Goal: Transaction & Acquisition: Download file/media

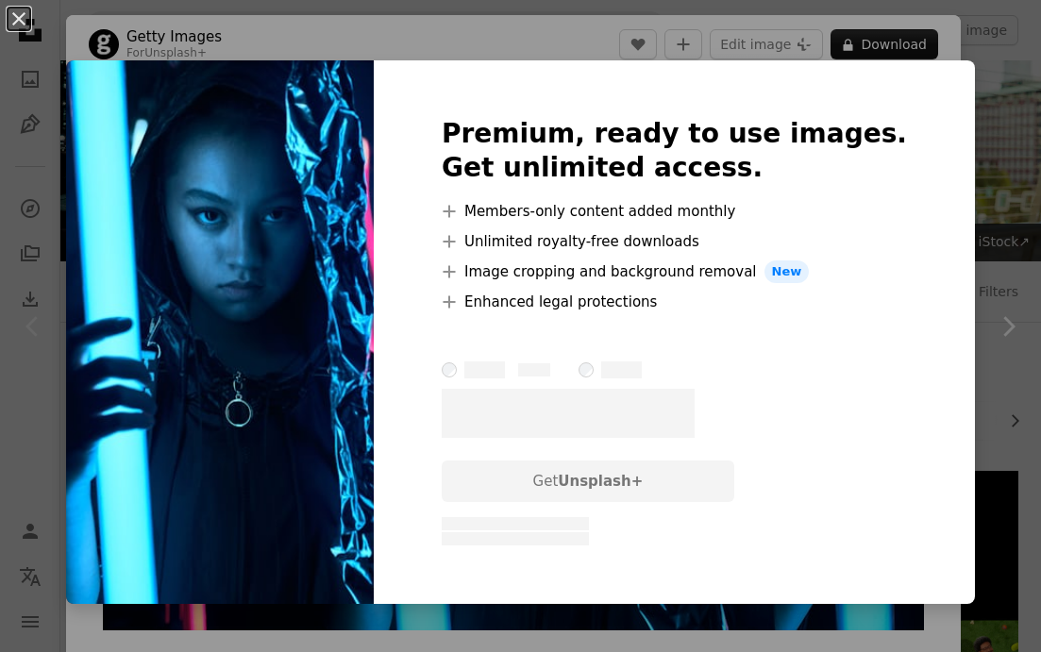
scroll to position [194, 0]
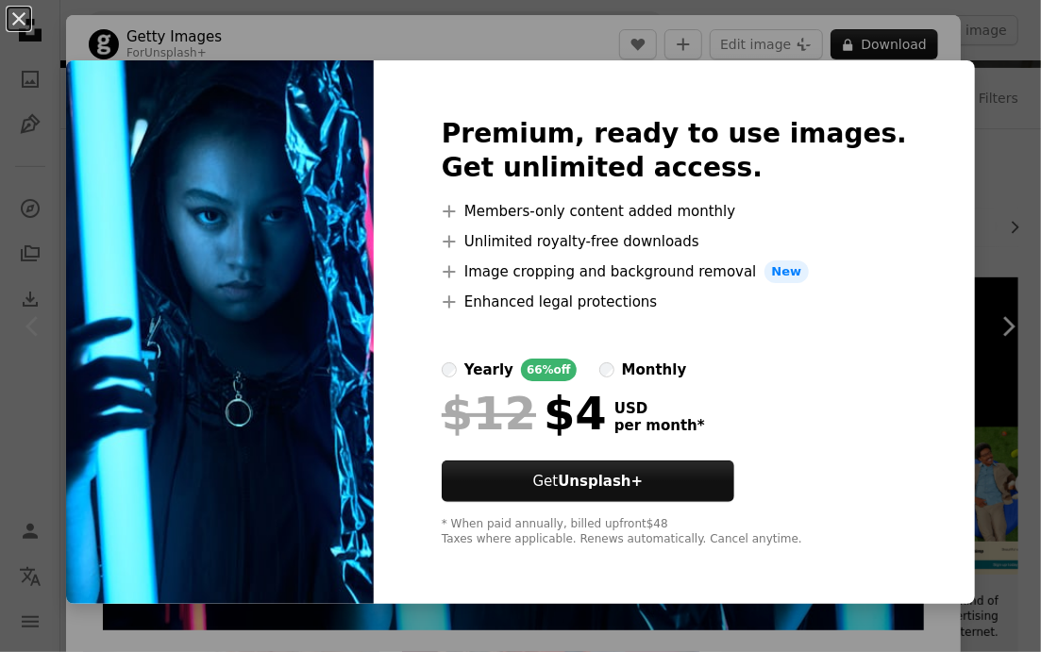
click at [695, 49] on div "An X shape Premium, ready to use images. Get unlimited access. A plus sign Memb…" at bounding box center [520, 326] width 1041 height 652
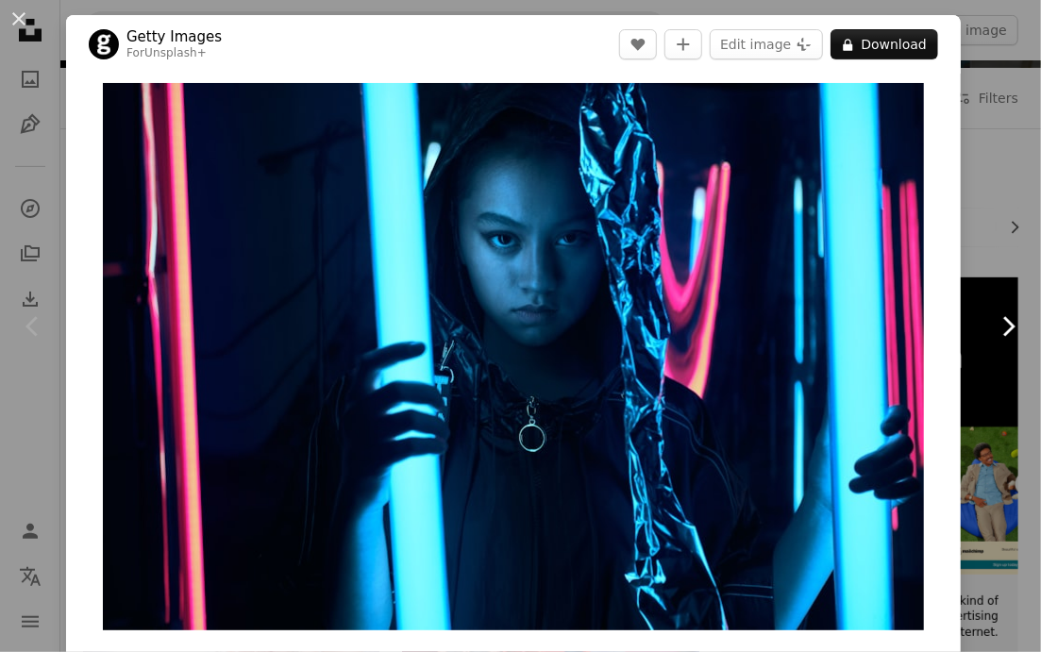
click at [1001, 279] on link "Chevron right" at bounding box center [1008, 326] width 66 height 181
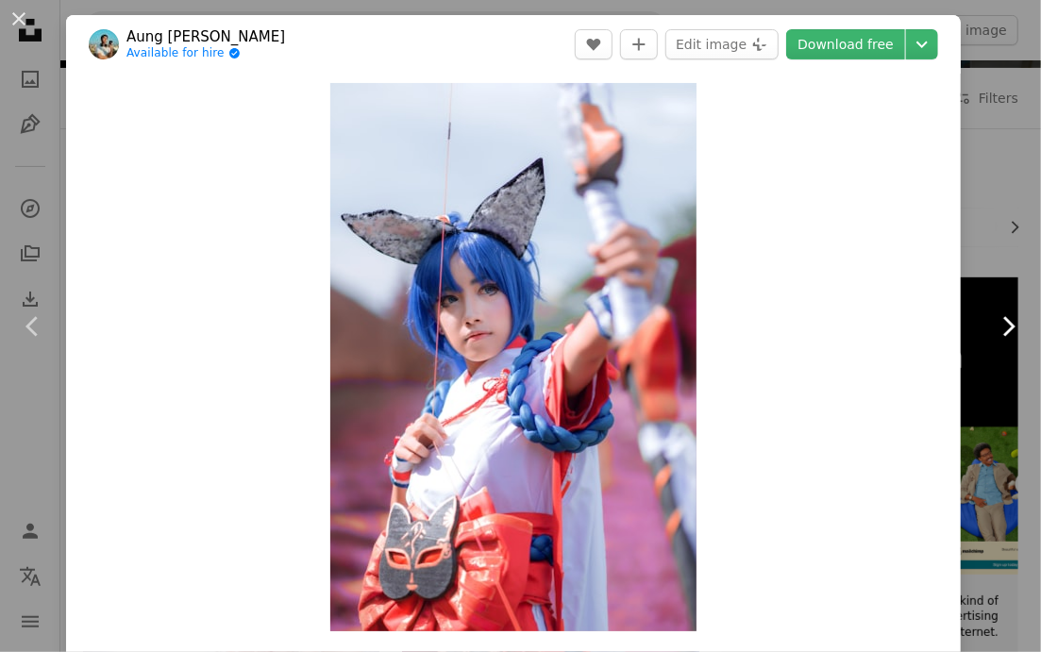
click at [999, 324] on icon "Chevron right" at bounding box center [1008, 327] width 30 height 30
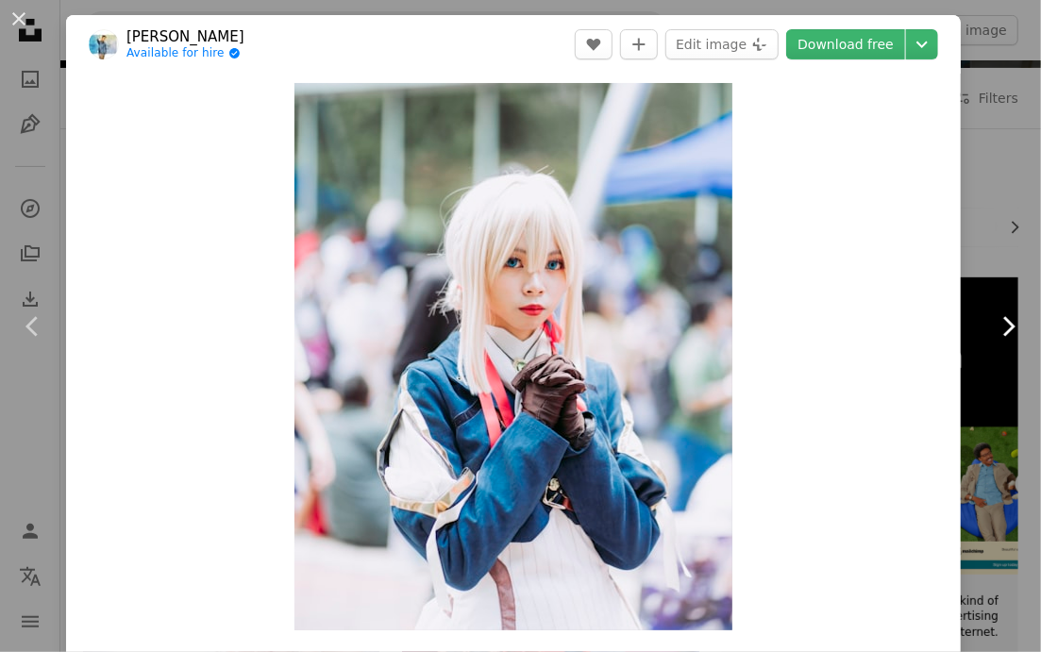
click at [999, 324] on icon "Chevron right" at bounding box center [1008, 327] width 30 height 30
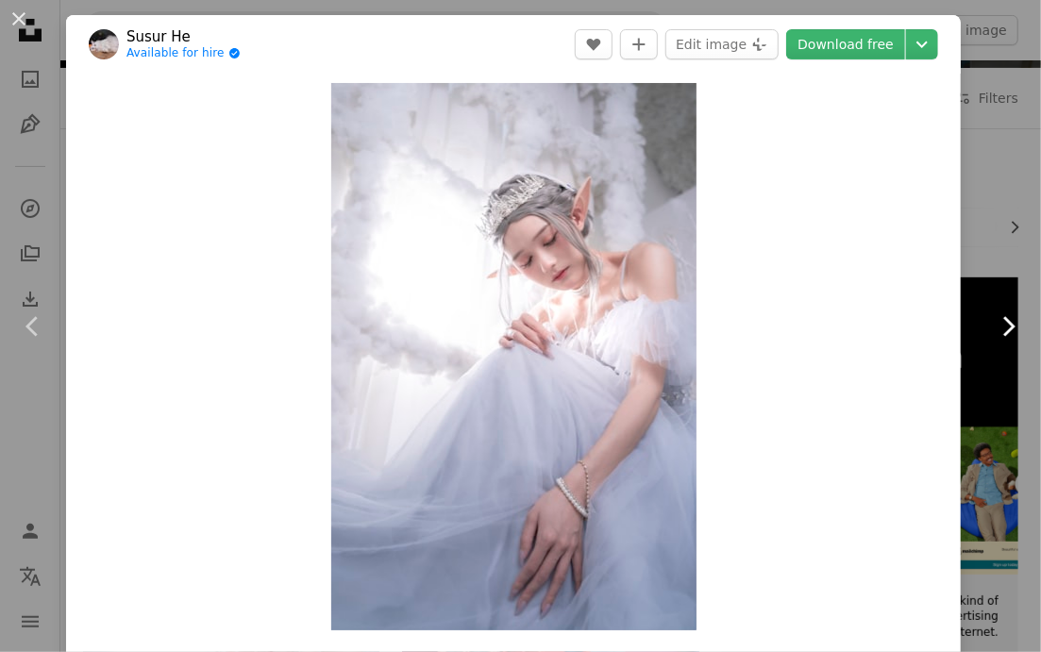
click at [999, 324] on icon "Chevron right" at bounding box center [1008, 327] width 30 height 30
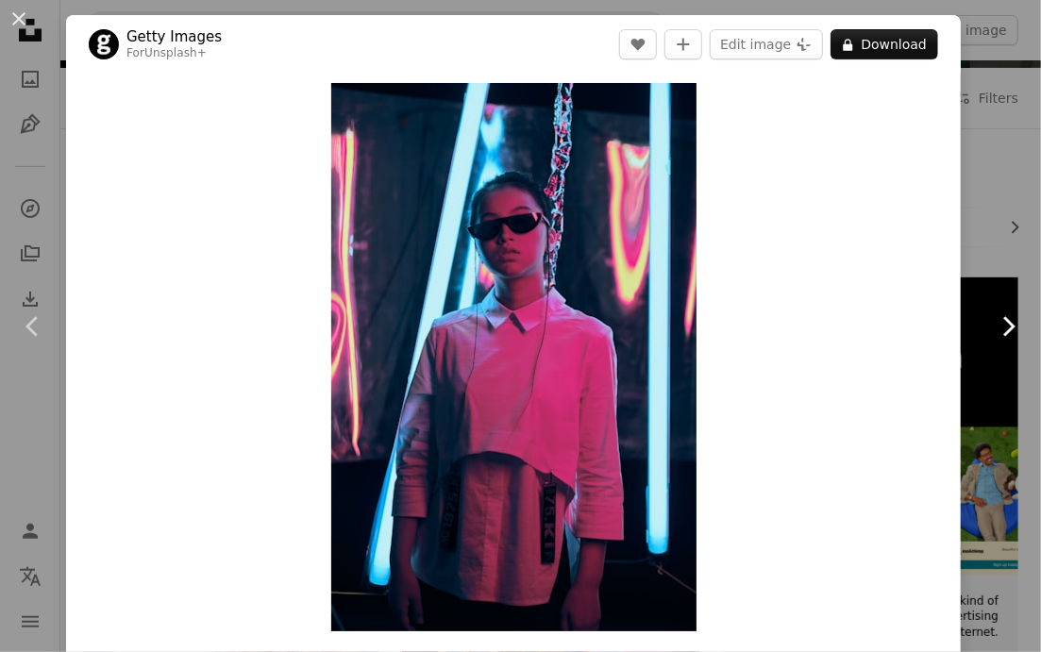
click at [999, 324] on icon "Chevron right" at bounding box center [1008, 327] width 30 height 30
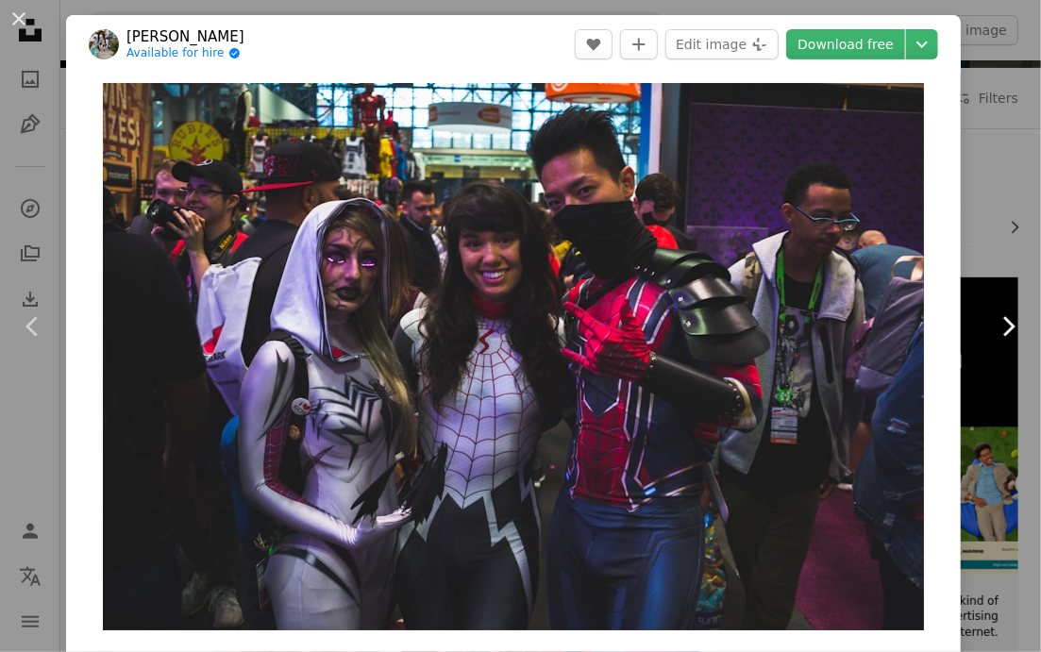
click at [1000, 324] on icon "Chevron right" at bounding box center [1008, 327] width 30 height 30
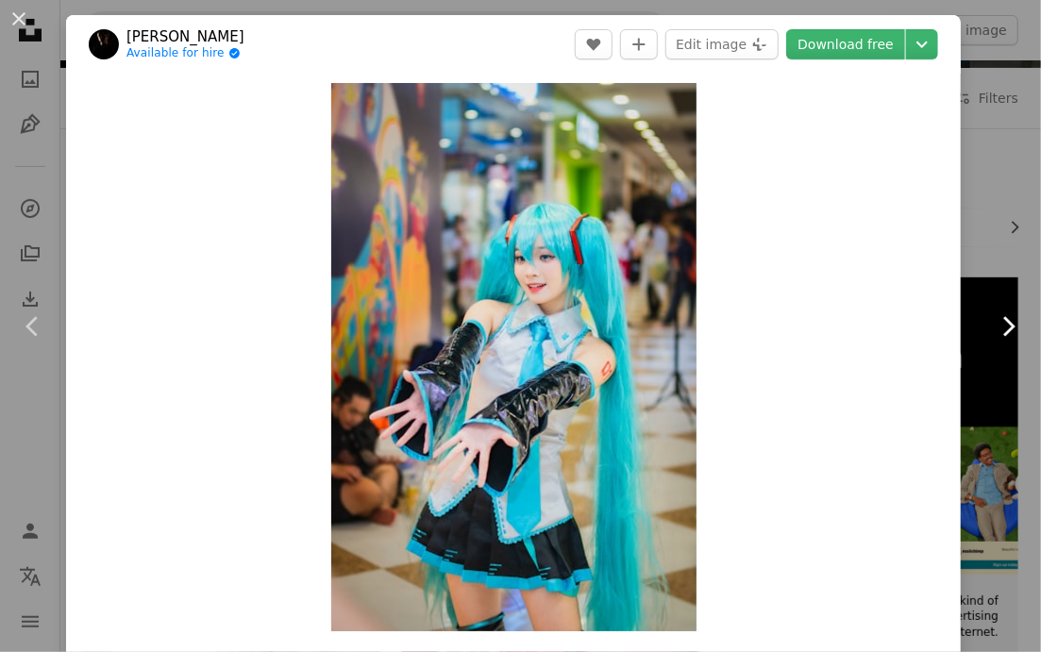
click at [1000, 324] on icon "Chevron right" at bounding box center [1008, 327] width 30 height 30
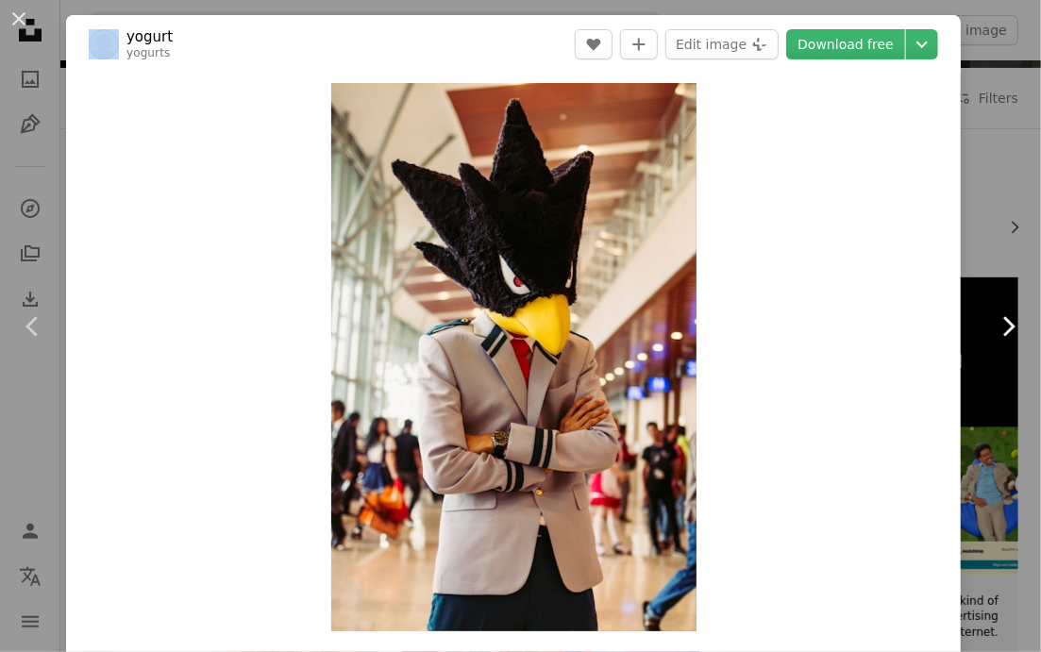
click at [1000, 324] on icon "Chevron right" at bounding box center [1008, 327] width 30 height 30
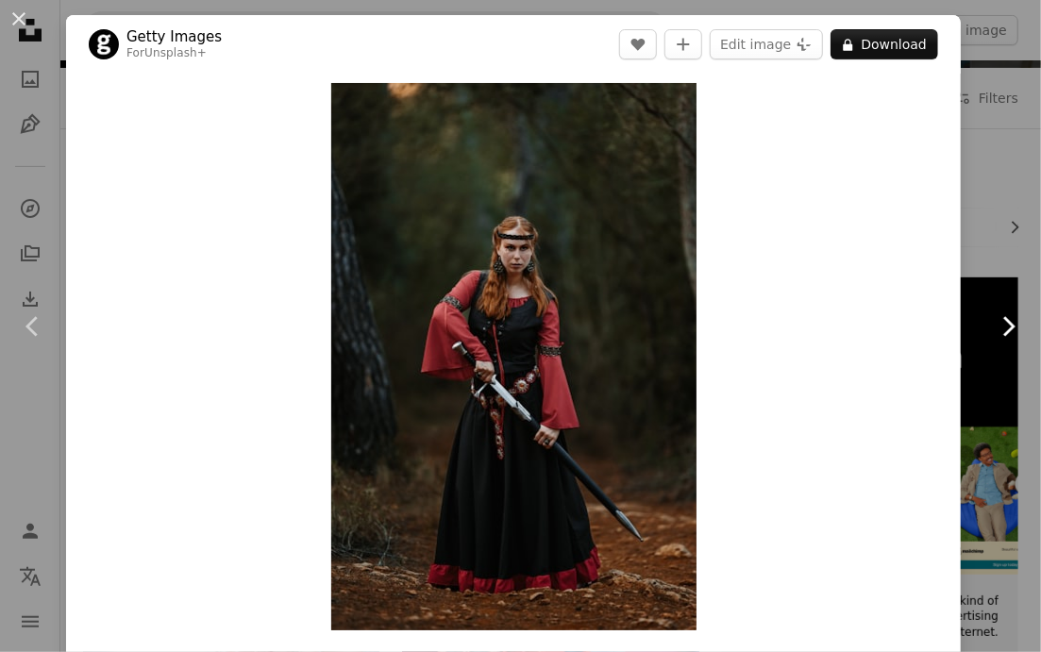
click at [1000, 324] on icon "Chevron right" at bounding box center [1008, 327] width 30 height 30
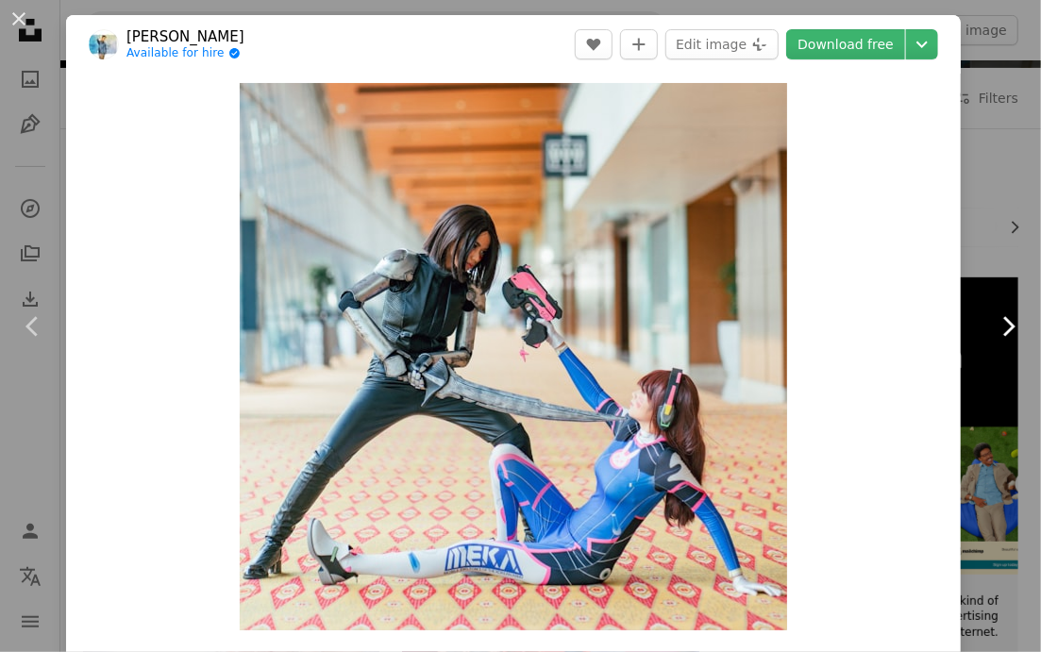
click at [1000, 324] on icon "Chevron right" at bounding box center [1008, 327] width 30 height 30
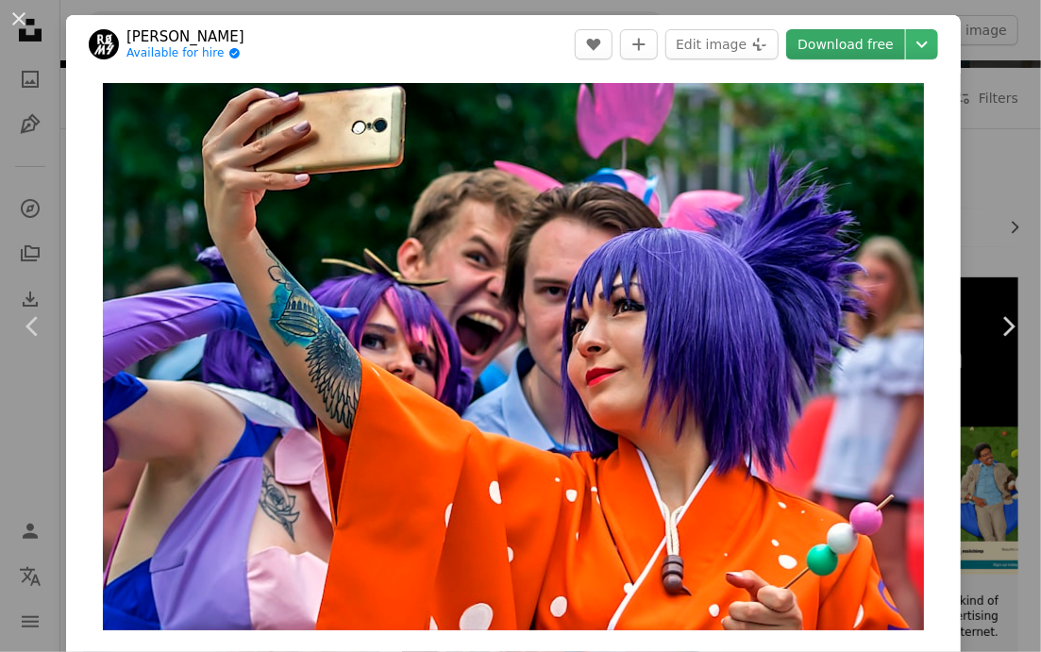
click at [848, 52] on link "Download free" at bounding box center [845, 44] width 119 height 30
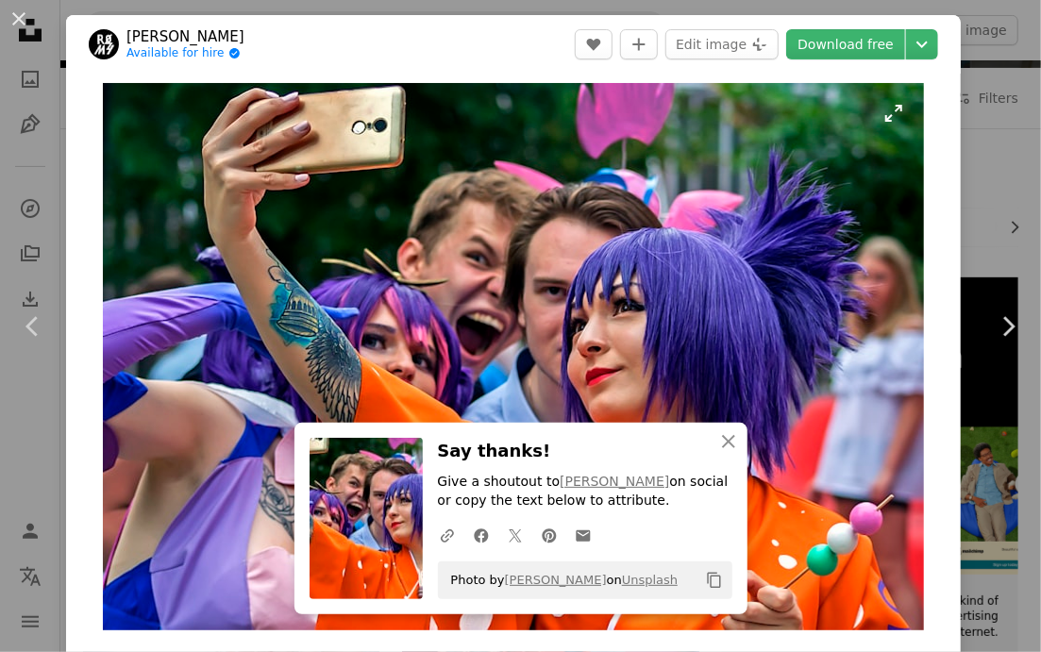
click at [912, 494] on img "Zoom in on this image" at bounding box center [513, 357] width 821 height 548
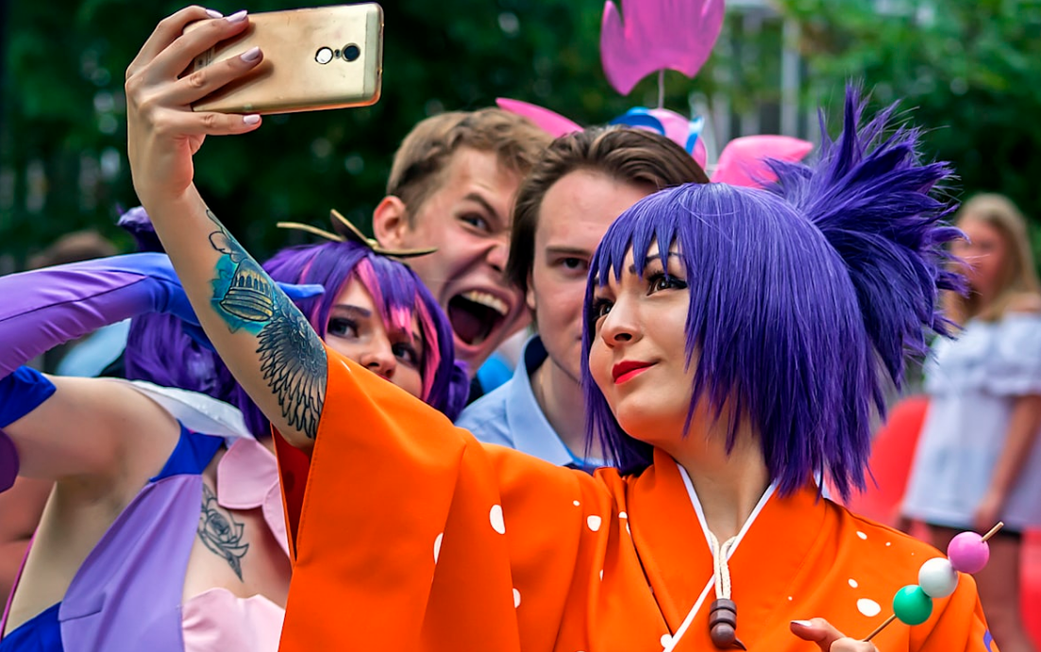
scroll to position [11, 0]
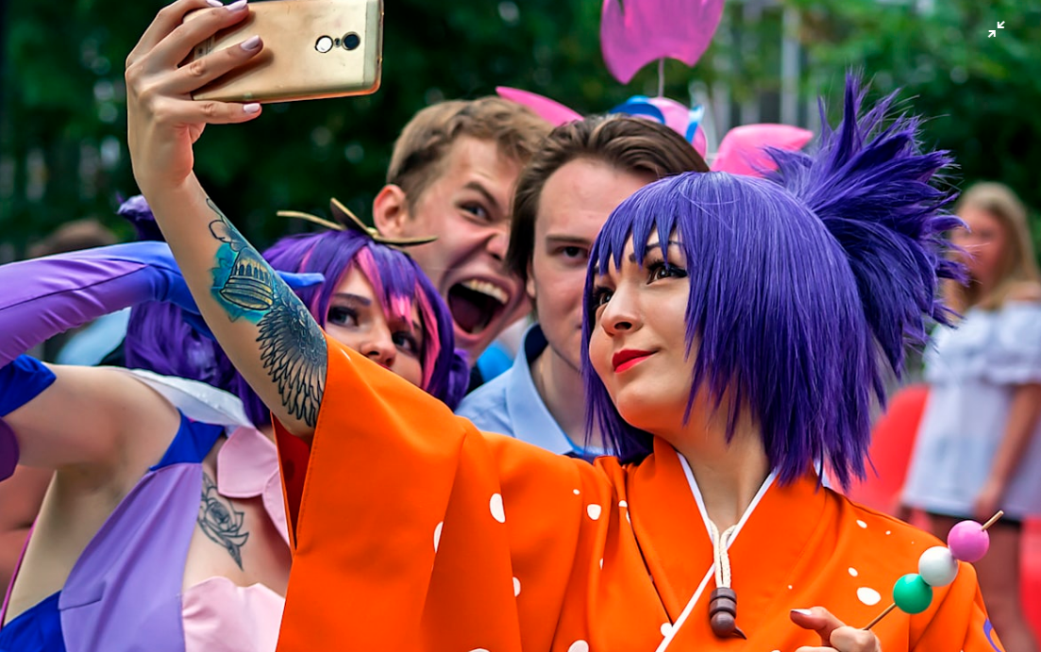
click at [909, 146] on img "Zoom out on this image" at bounding box center [520, 336] width 1043 height 696
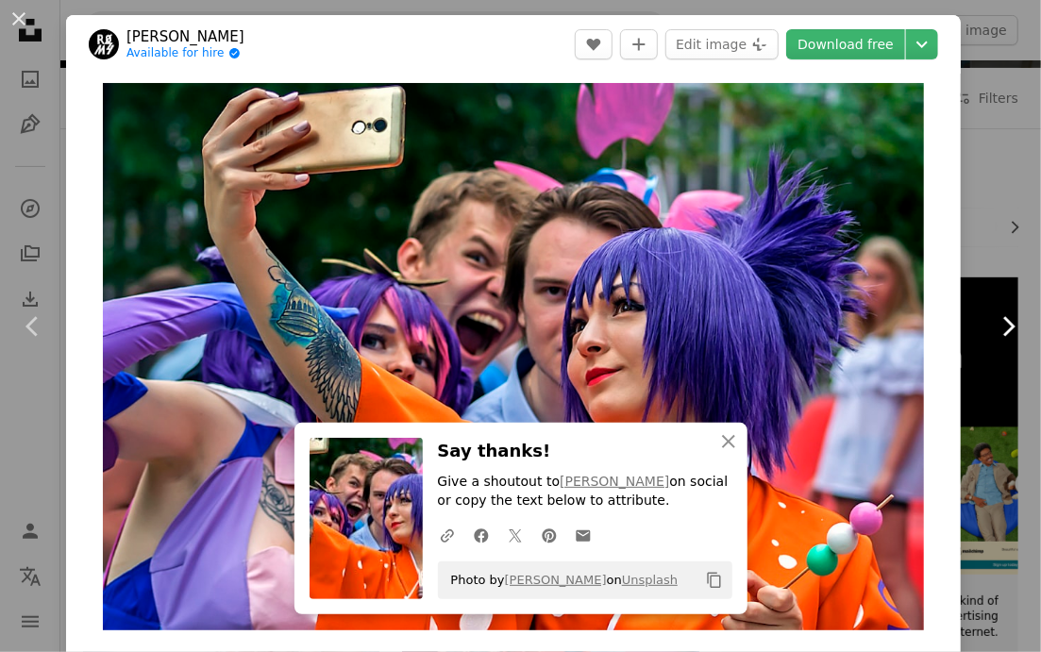
click at [1004, 330] on icon at bounding box center [1010, 326] width 12 height 20
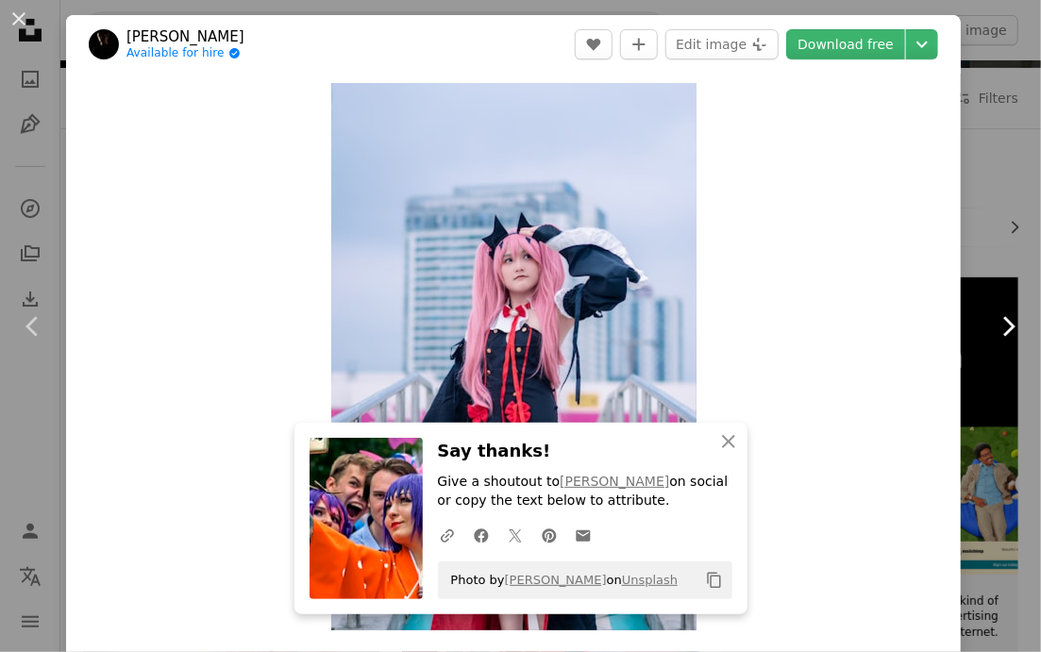
click at [1004, 330] on icon at bounding box center [1010, 326] width 12 height 20
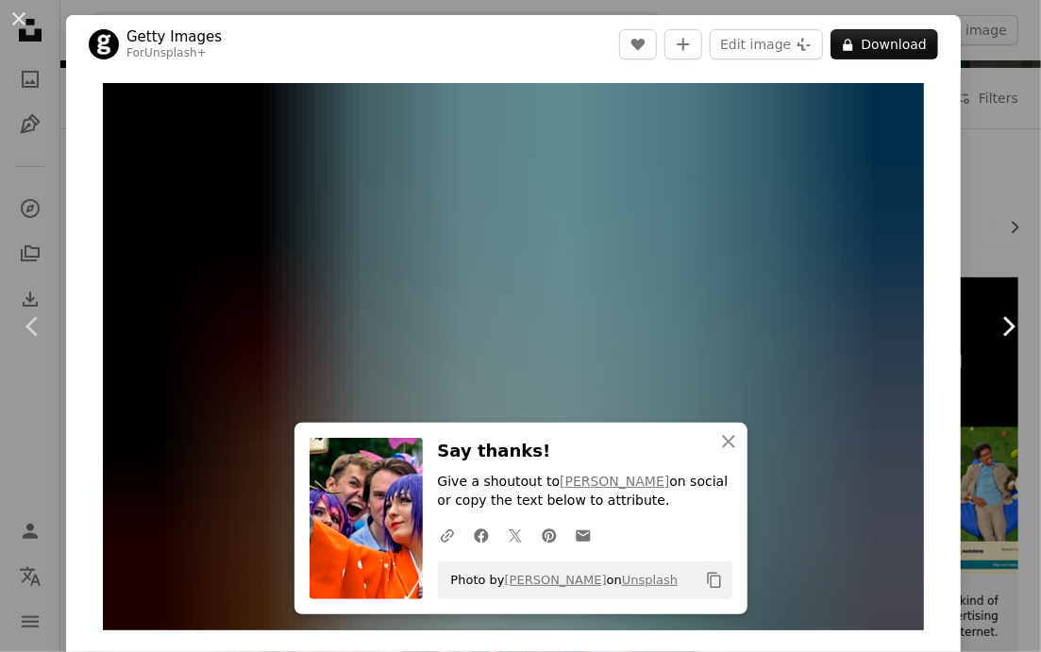
click at [1004, 330] on icon at bounding box center [1010, 326] width 12 height 20
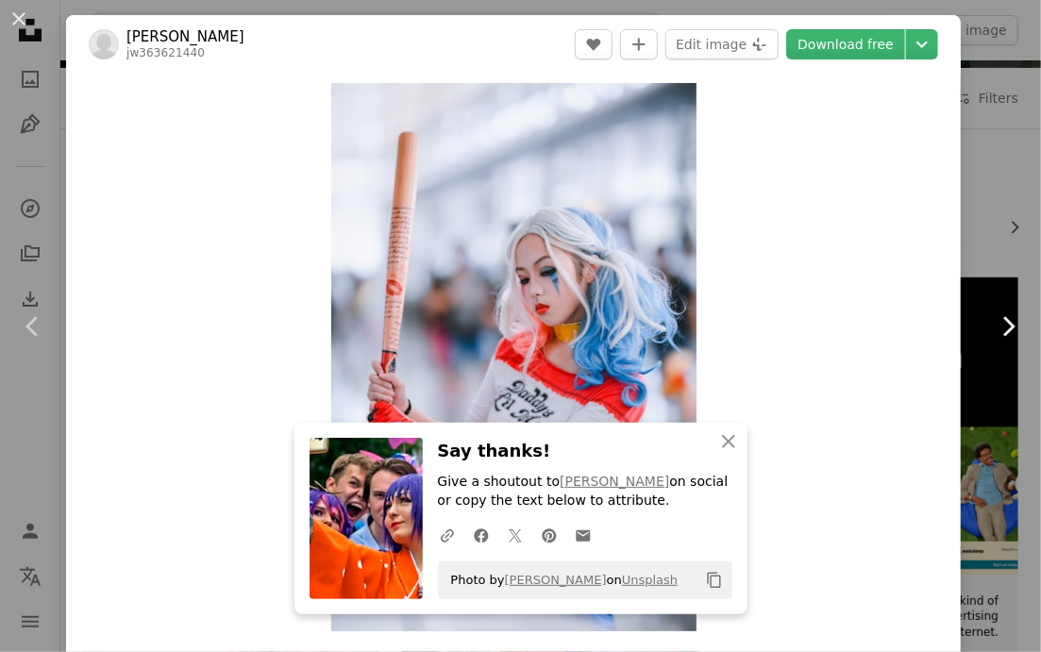
click at [1004, 330] on icon at bounding box center [1010, 326] width 12 height 20
